Goal: Information Seeking & Learning: Learn about a topic

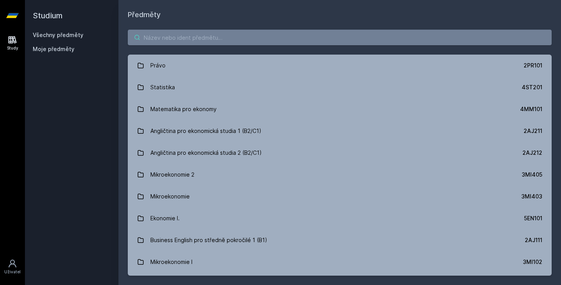
click at [275, 35] on input "search" at bounding box center [340, 38] width 424 height 16
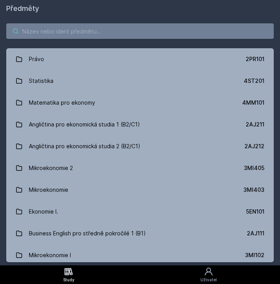
paste input "4SA220"
click at [53, 28] on input "4SA220" at bounding box center [139, 31] width 267 height 16
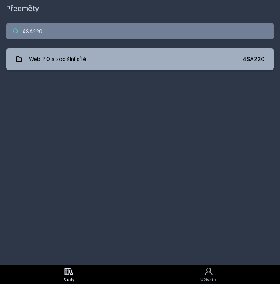
type input "4SA220"
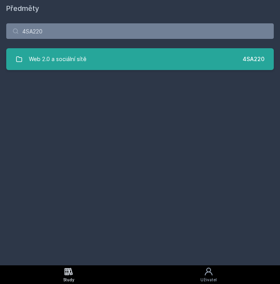
click at [129, 57] on link "Web 2.0 a sociální sítě 4SA220" at bounding box center [139, 59] width 267 height 22
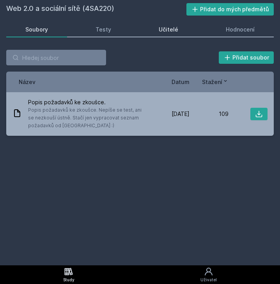
click at [176, 31] on div "Učitelé" at bounding box center [168, 30] width 19 height 8
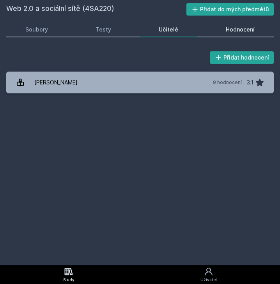
click at [238, 29] on div "Hodnocení" at bounding box center [240, 30] width 29 height 8
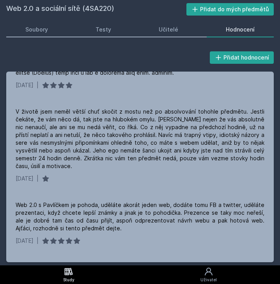
scroll to position [636, 0]
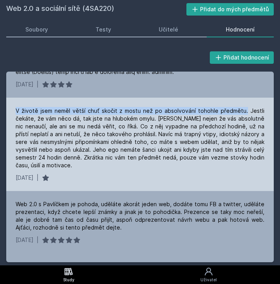
drag, startPoint x: 14, startPoint y: 101, endPoint x: 245, endPoint y: 99, distance: 230.3
click at [245, 99] on div "V životě jsem neměl větší chuť skočit z mostu než po absolvování tohohle předmě…" at bounding box center [139, 145] width 267 height 94
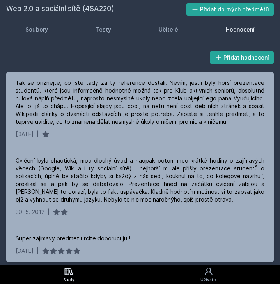
scroll to position [992, 0]
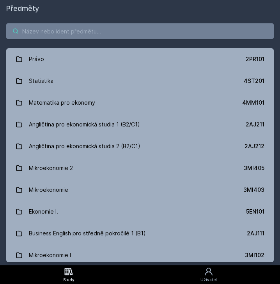
click at [76, 28] on input "search" at bounding box center [139, 31] width 267 height 16
paste input "4SA322"
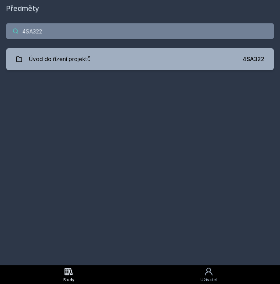
type input "4SA322"
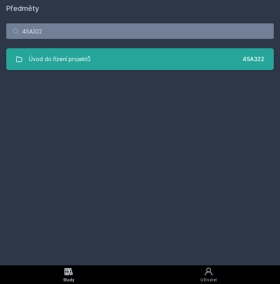
click at [125, 64] on link "Úvod do řízení projektů 4SA322" at bounding box center [139, 59] width 267 height 22
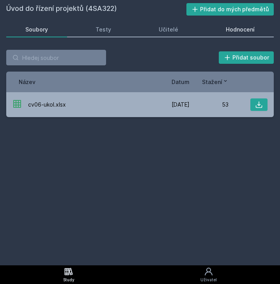
click at [239, 26] on div "Hodnocení" at bounding box center [240, 30] width 29 height 8
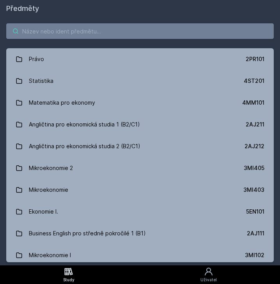
paste input "44F102"
click at [90, 32] on input "44F102" at bounding box center [139, 31] width 267 height 16
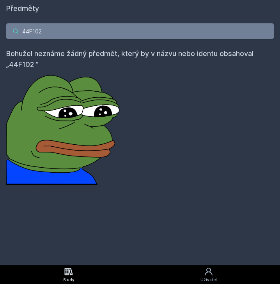
click at [25, 35] on input "44F102" at bounding box center [139, 31] width 267 height 16
click at [54, 30] on input "44F102" at bounding box center [139, 31] width 267 height 16
type input "4"
paste input "Řešení problémů I"
click at [73, 30] on input "Řešení problémů I" at bounding box center [139, 31] width 267 height 16
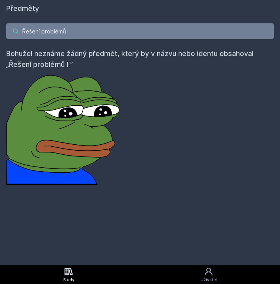
type input "Řešení problémů I"
click at [76, 35] on input "Řešení problémů I" at bounding box center [139, 31] width 267 height 16
drag, startPoint x: 76, startPoint y: 35, endPoint x: -85, endPoint y: 61, distance: 162.2
click at [0, 61] on html "Study Uživatel Studium Všechny předměty Moje předměty Předměty Řešení problémů …" at bounding box center [140, 142] width 280 height 284
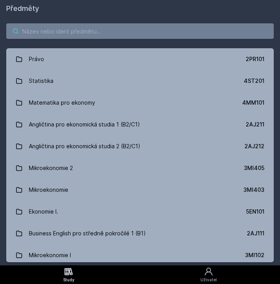
paste input "Umělá inteligence a její aplikace"
type input "Umělá inteligence a její aplikace"
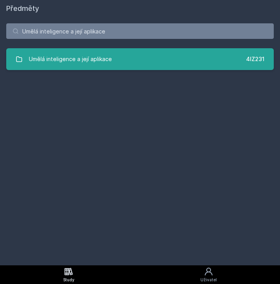
click at [115, 65] on link "Umělá inteligence a její aplikace 4IZ231" at bounding box center [139, 59] width 267 height 22
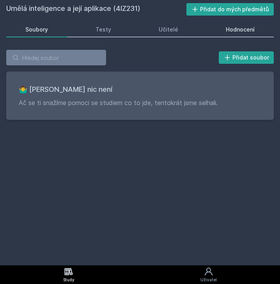
click at [232, 32] on div "Hodnocení" at bounding box center [240, 30] width 29 height 8
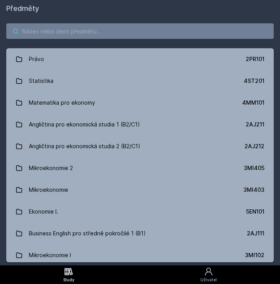
click at [96, 35] on input "search" at bounding box center [139, 31] width 267 height 16
paste input "Generativní AI"
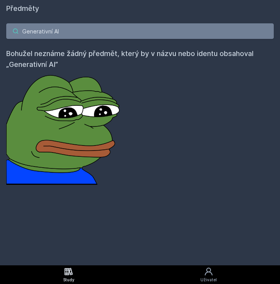
type input "Generativní AI"
